Goal: Task Accomplishment & Management: Use online tool/utility

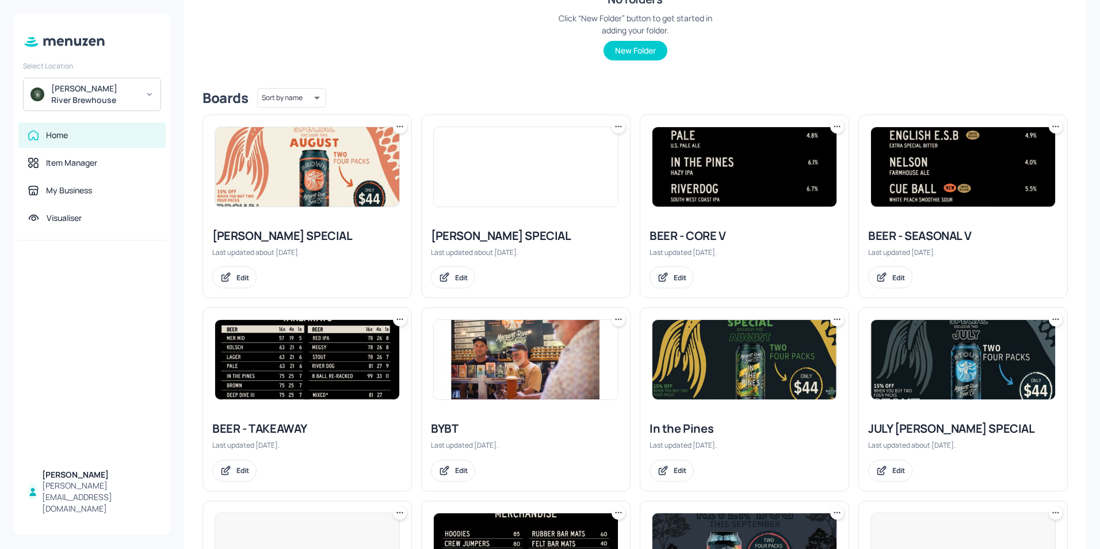
scroll to position [230, 0]
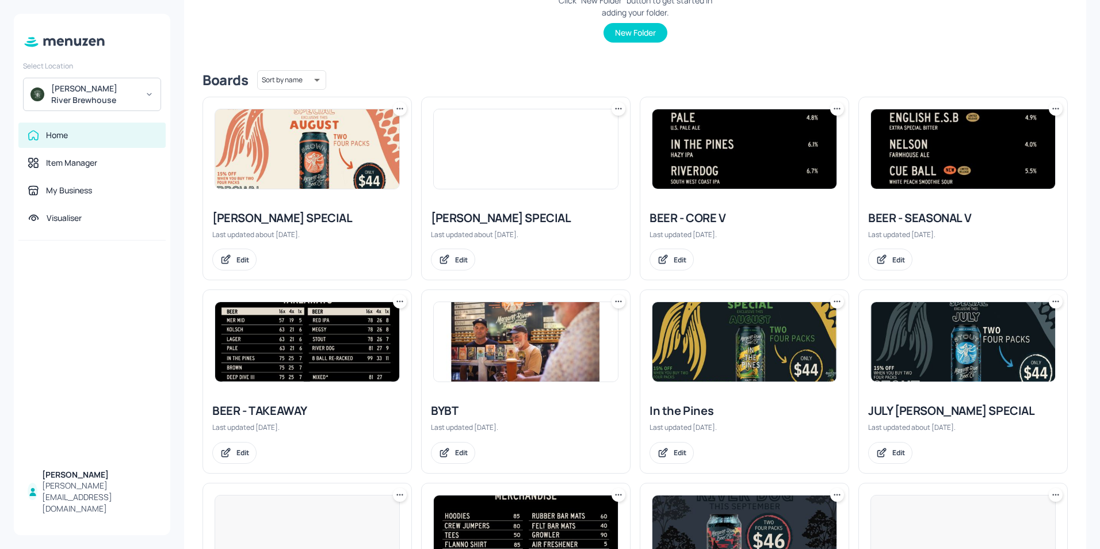
click at [334, 356] on img at bounding box center [307, 341] width 184 height 79
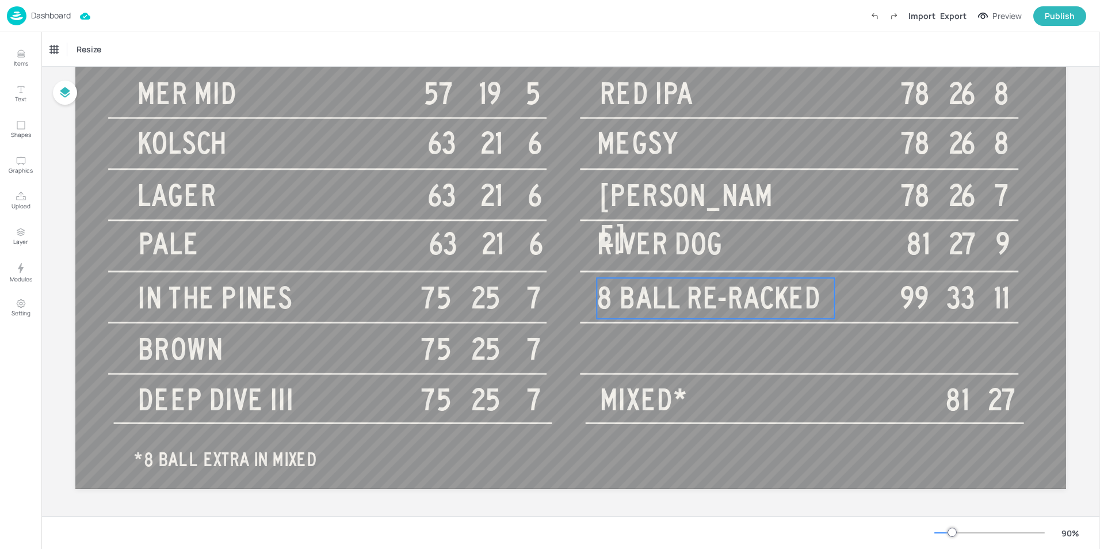
scroll to position [173, 0]
click at [668, 303] on span "8 BALL RE-RACKED" at bounding box center [709, 297] width 224 height 33
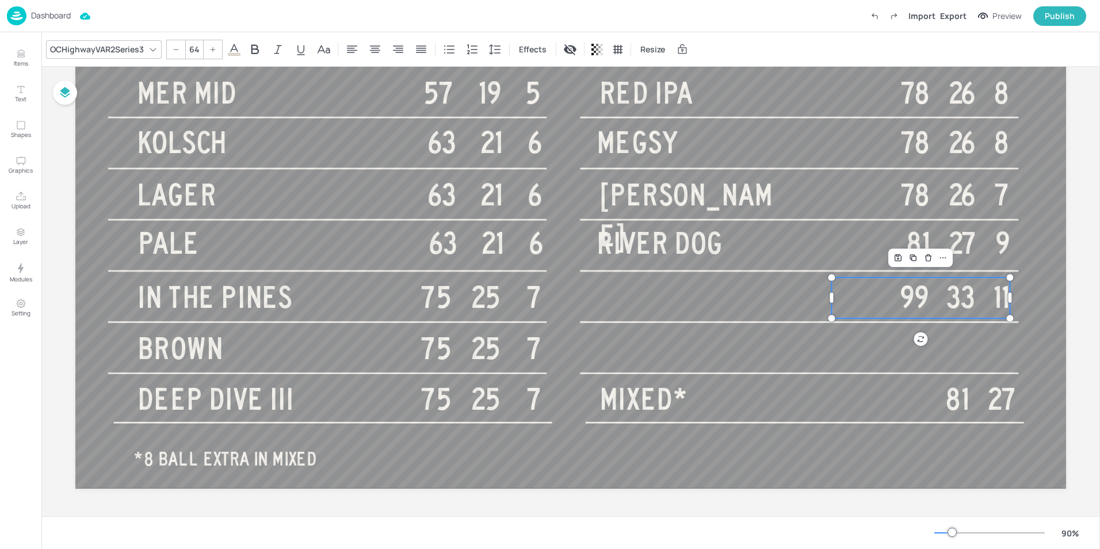
click at [900, 305] on span "99 33 11" at bounding box center [955, 297] width 110 height 33
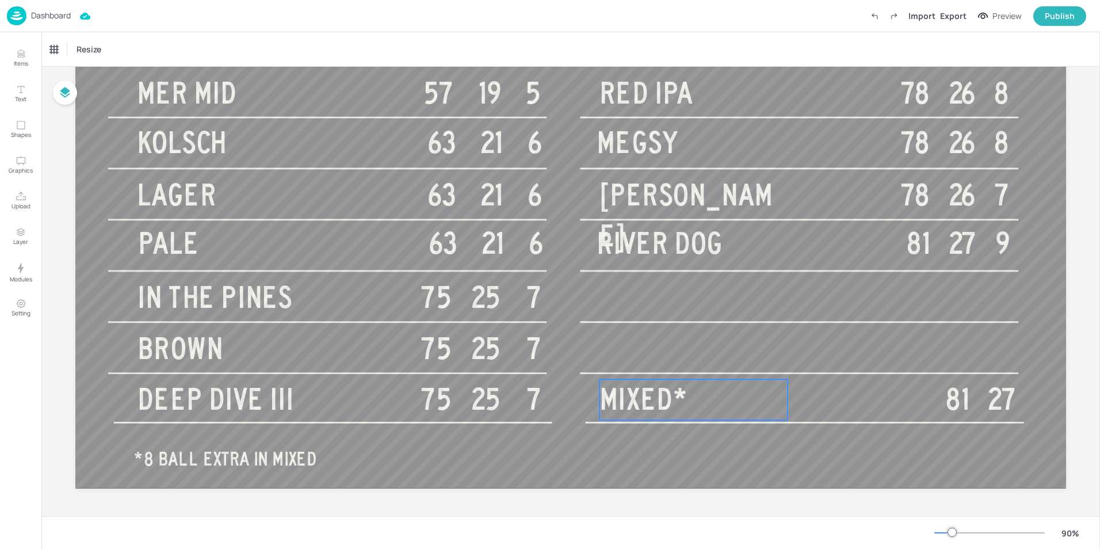
click at [681, 399] on span "MIXED*" at bounding box center [642, 399] width 87 height 33
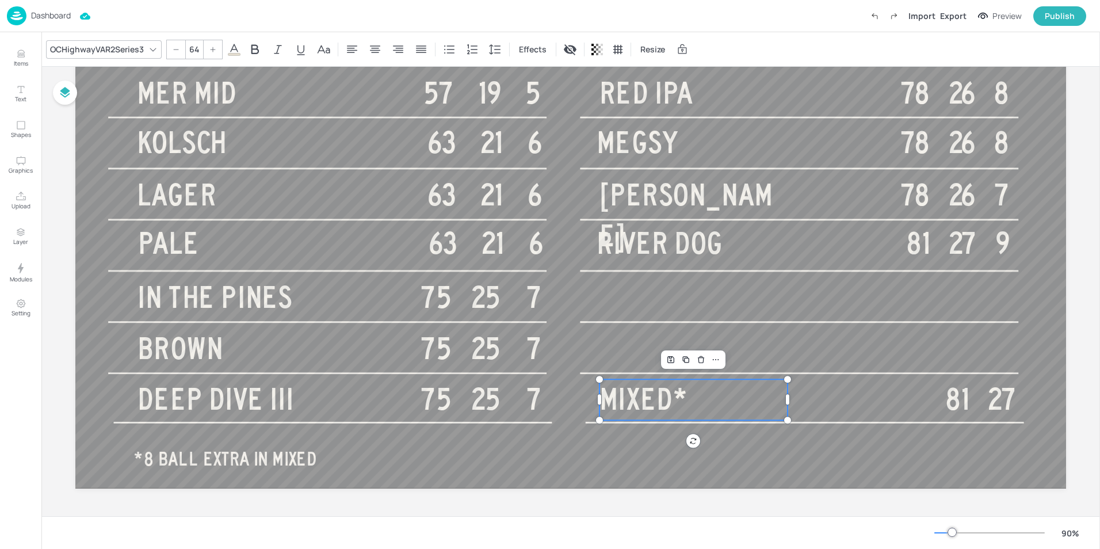
click at [684, 387] on span "MIXED*" at bounding box center [642, 399] width 87 height 33
type input "40"
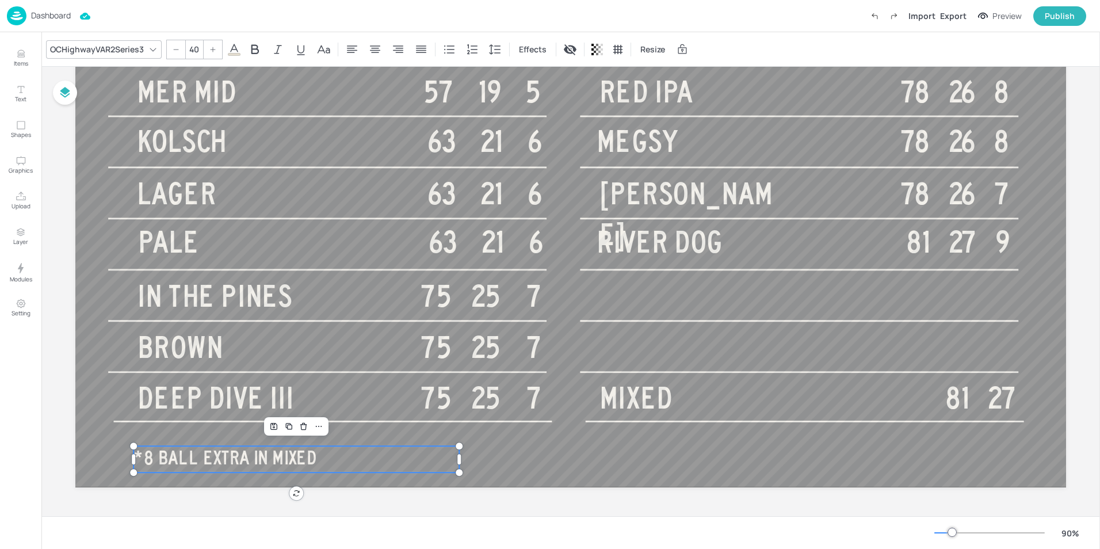
click at [326, 453] on p "*8 BALL EXTRA IN MIXED" at bounding box center [296, 458] width 326 height 25
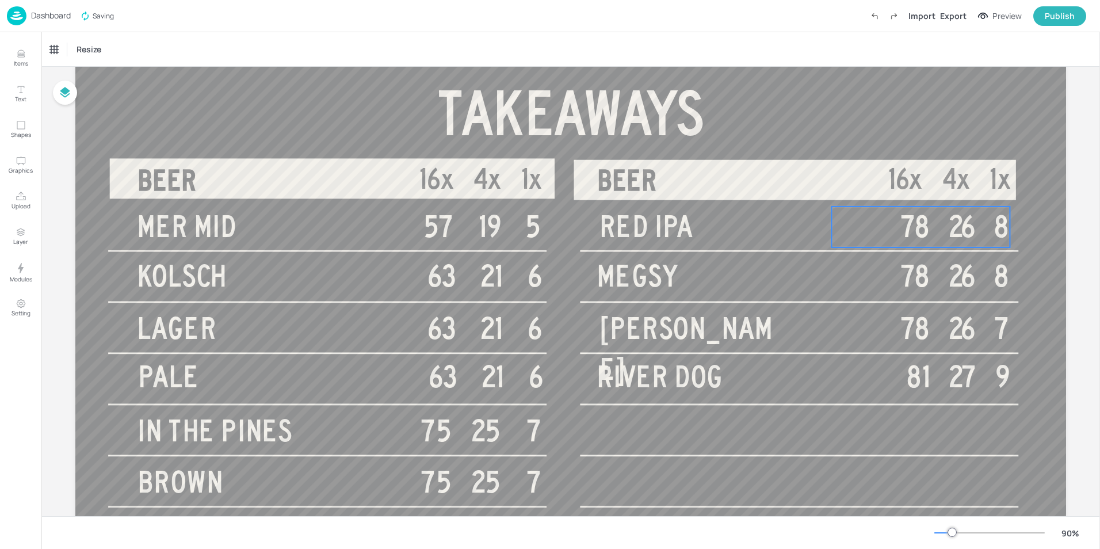
scroll to position [0, 0]
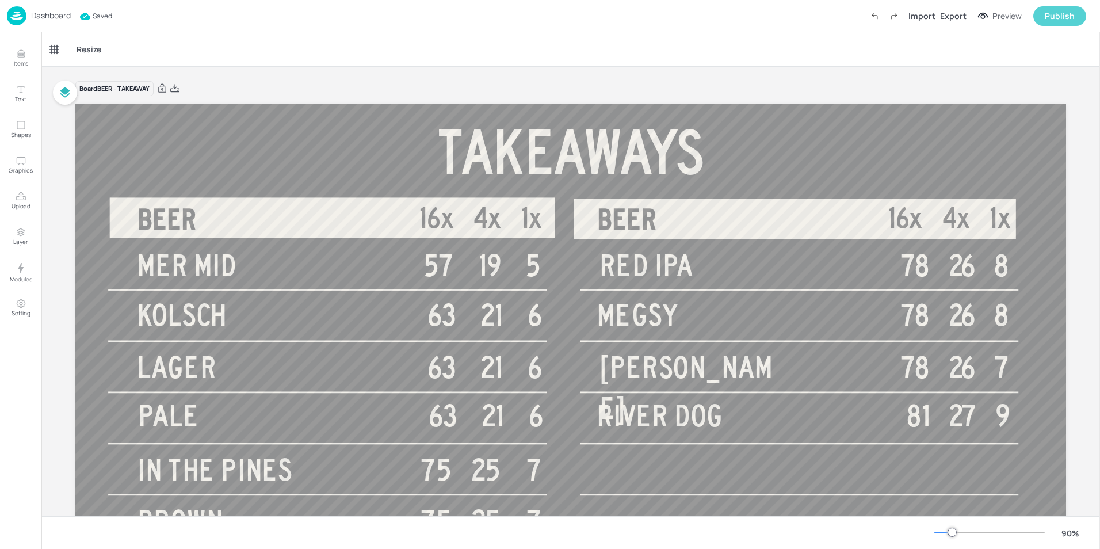
click at [1046, 20] on div "Publish" at bounding box center [1060, 16] width 30 height 13
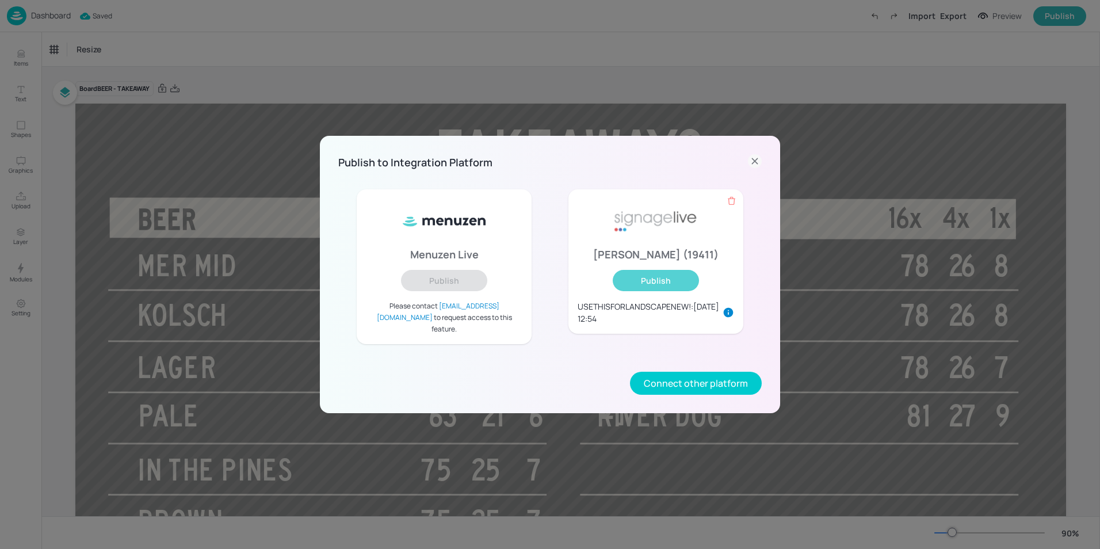
click at [652, 291] on button "Publish" at bounding box center [656, 280] width 86 height 21
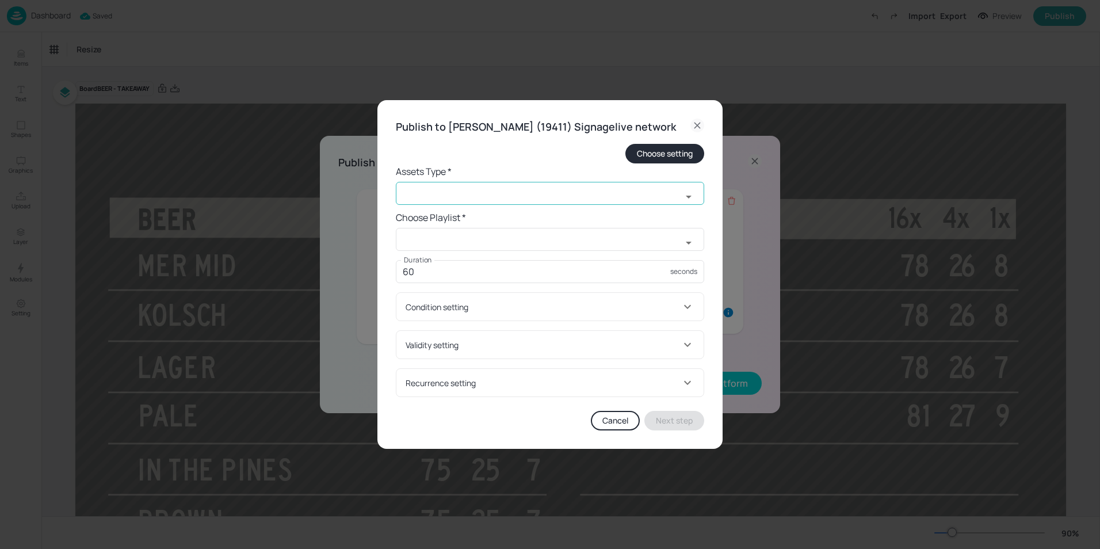
click at [480, 196] on input "text" at bounding box center [539, 193] width 286 height 23
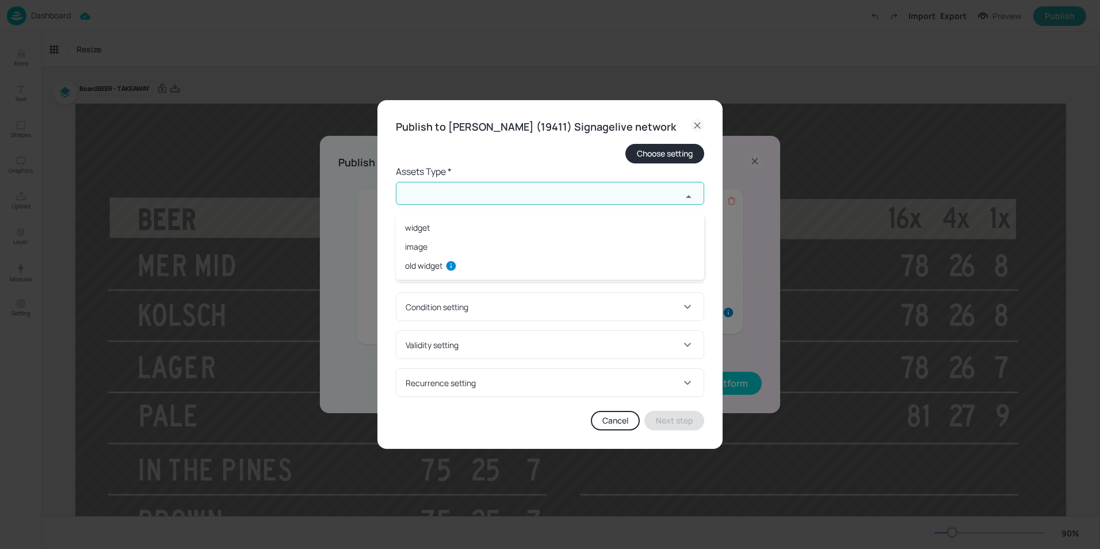
click at [426, 227] on li "widget" at bounding box center [550, 227] width 308 height 19
type input "widget"
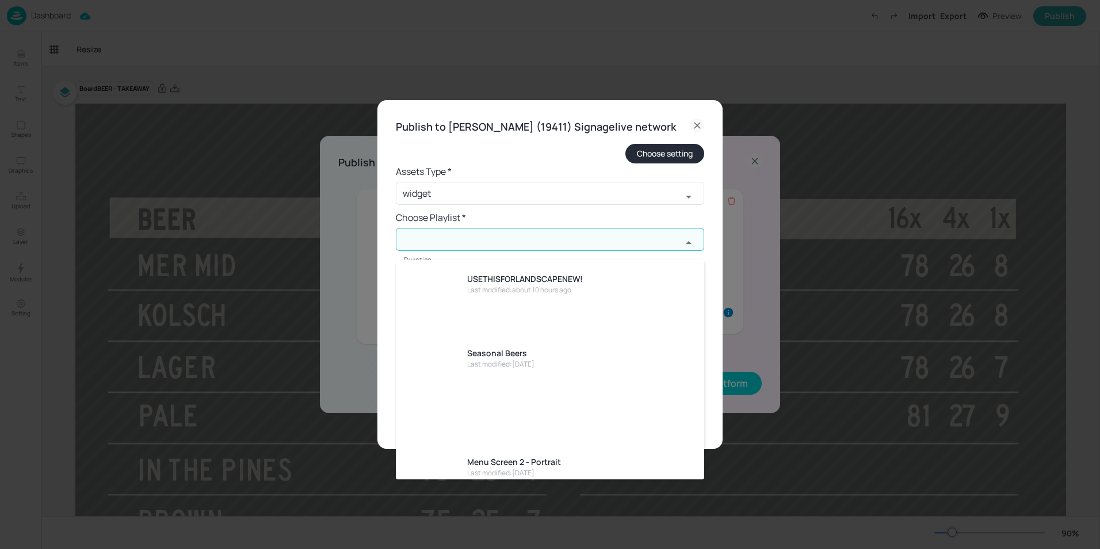
click at [445, 245] on input "text" at bounding box center [539, 239] width 286 height 23
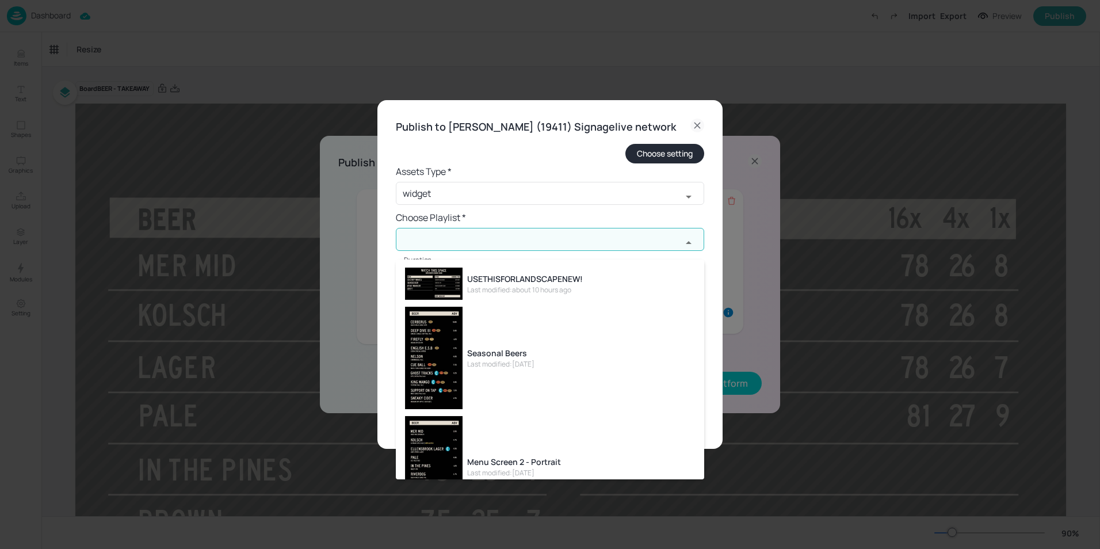
click at [502, 290] on div "Last modified: about 10 hours ago" at bounding box center [525, 290] width 116 height 10
type input "USETHISFORLANDSCAPENEW!"
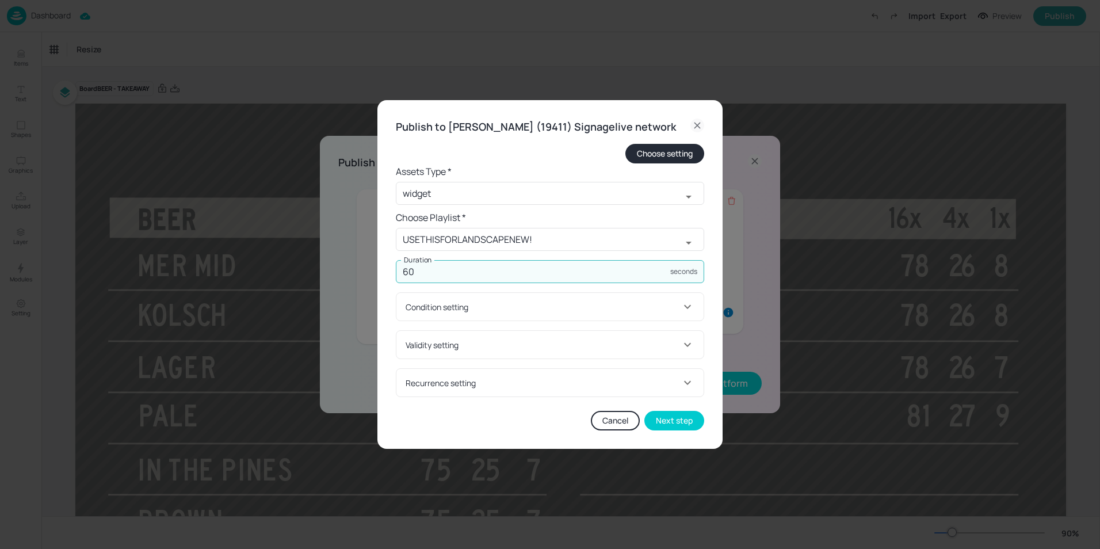
drag, startPoint x: 433, startPoint y: 285, endPoint x: 342, endPoint y: 280, distance: 91.0
click at [356, 280] on div "Publish to [PERSON_NAME] (19411) Signagelive network Choose setting Assets Type…" at bounding box center [550, 274] width 1100 height 549
type input "20"
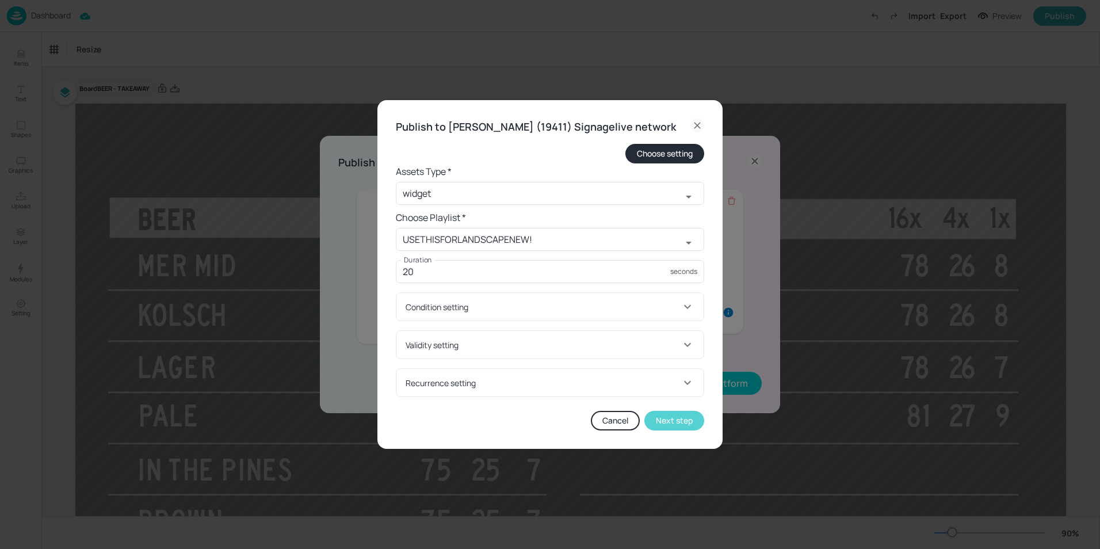
click at [662, 428] on button "Next step" at bounding box center [674, 421] width 60 height 20
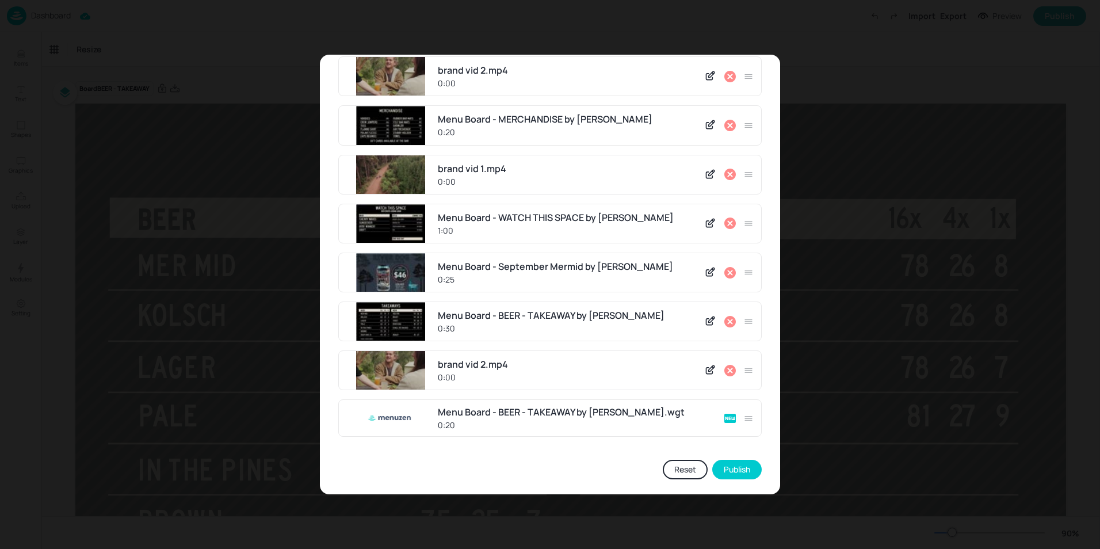
scroll to position [291, 0]
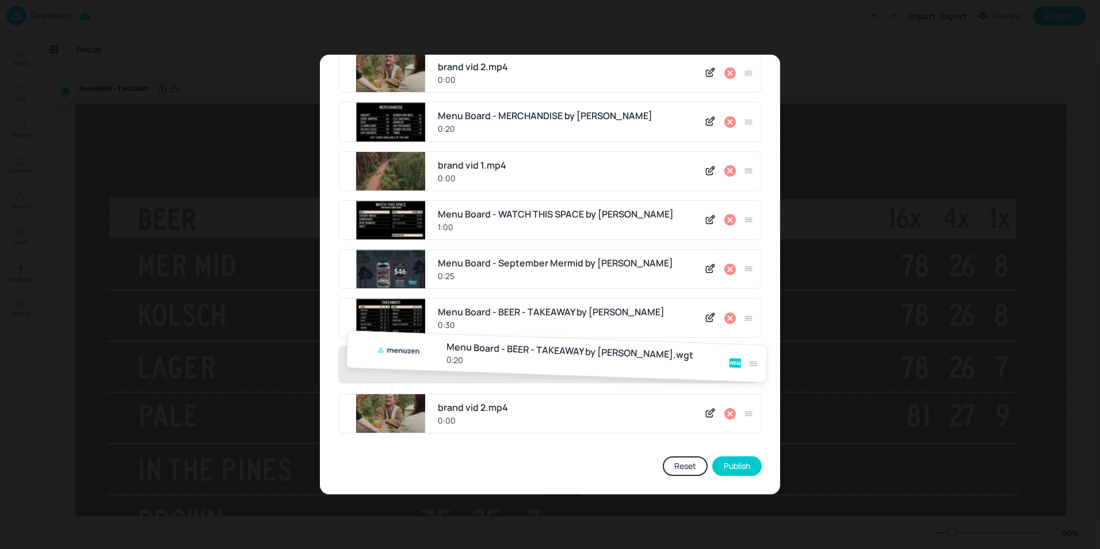
drag, startPoint x: 742, startPoint y: 416, endPoint x: 751, endPoint y: 353, distance: 63.9
click at [751, 353] on div "Menu Board - WATCH THIS SPACE by Menuzen 1:00 brand vid 1.mp4 0:00 Menu Board -…" at bounding box center [549, 125] width 423 height 634
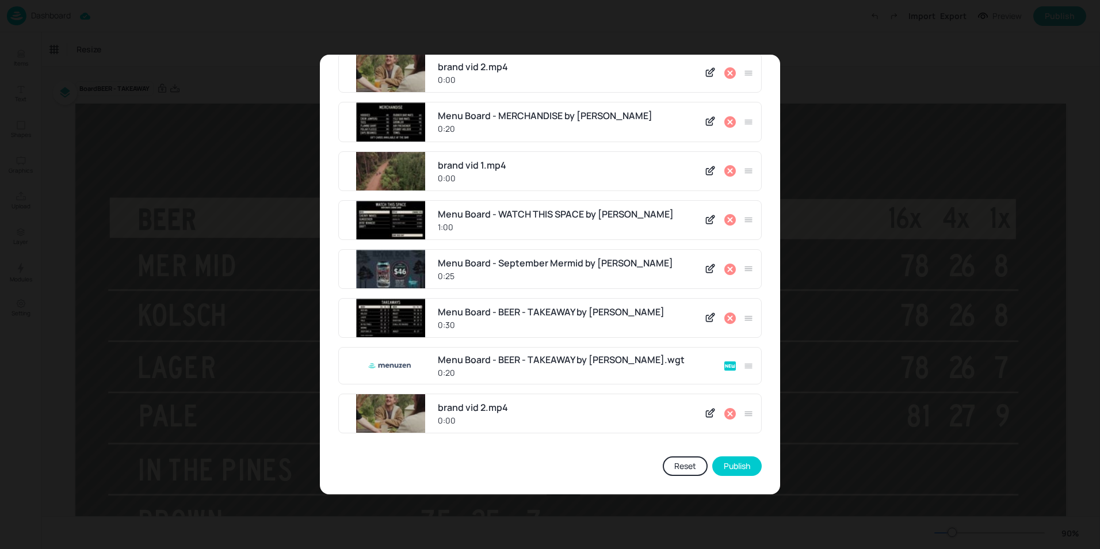
click at [724, 318] on icon at bounding box center [730, 318] width 12 height 12
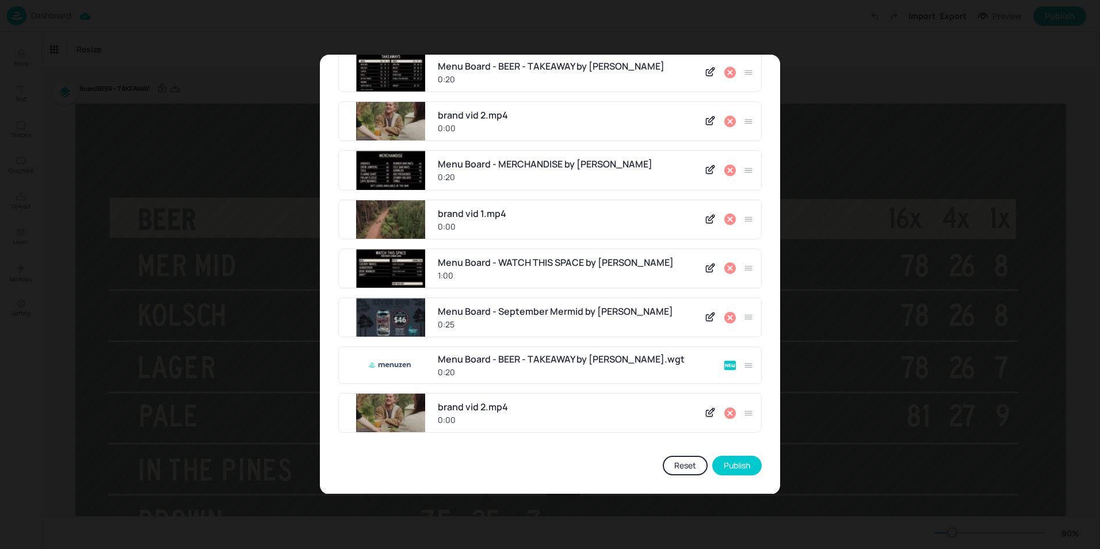
scroll to position [242, 0]
click at [732, 468] on button "Publish" at bounding box center [736, 466] width 49 height 20
